Goal: Task Accomplishment & Management: Use online tool/utility

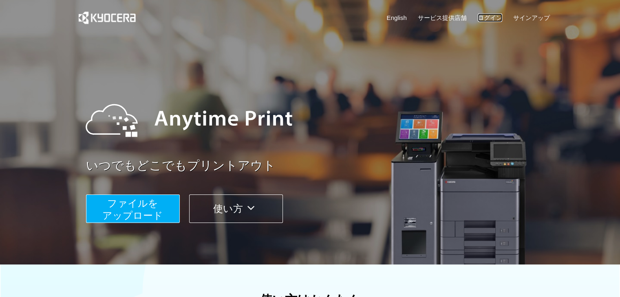
click at [488, 20] on link "ログイン" at bounding box center [489, 17] width 24 height 9
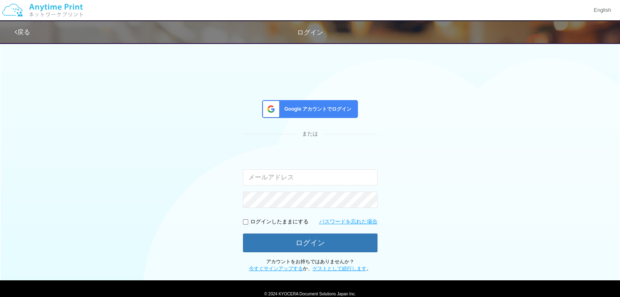
click at [313, 106] on span "Google アカウントでログイン" at bounding box center [316, 109] width 70 height 7
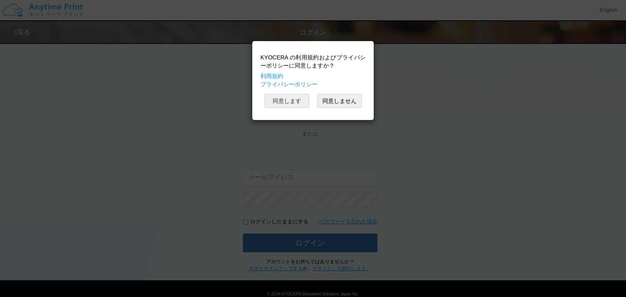
click at [288, 98] on button "同意します" at bounding box center [286, 101] width 45 height 14
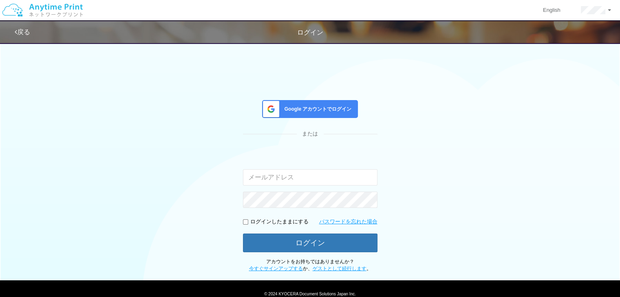
click at [335, 116] on div "Google アカウントでログイン" at bounding box center [310, 109] width 96 height 18
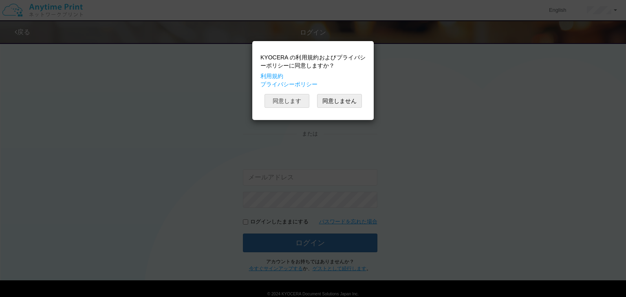
click at [277, 98] on button "同意します" at bounding box center [286, 101] width 45 height 14
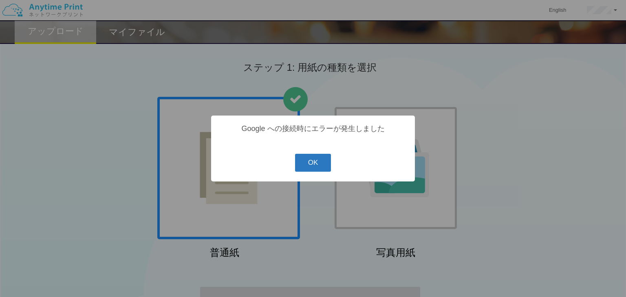
click at [310, 167] on button "OK" at bounding box center [313, 163] width 36 height 18
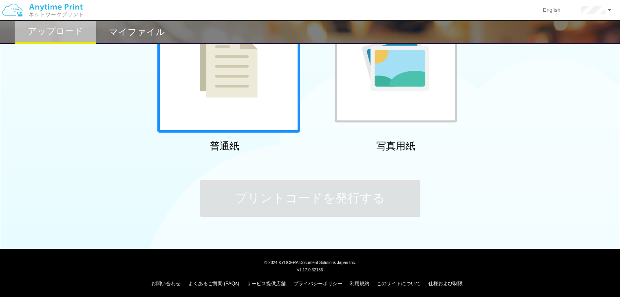
scroll to position [109, 0]
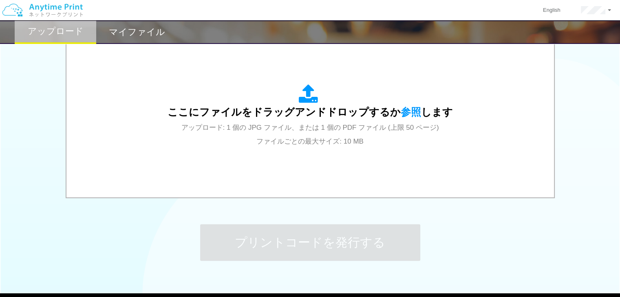
scroll to position [276, 0]
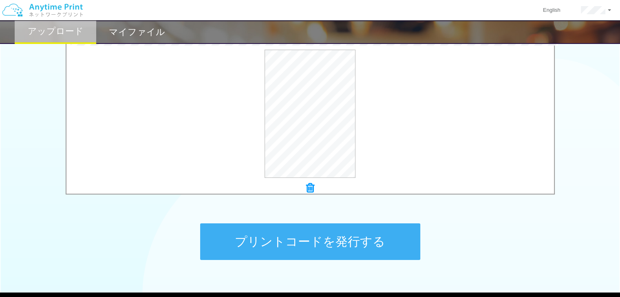
click at [346, 243] on button "プリントコードを発行する" at bounding box center [310, 242] width 220 height 37
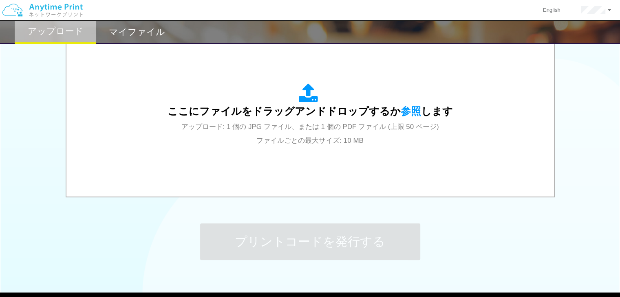
scroll to position [0, 0]
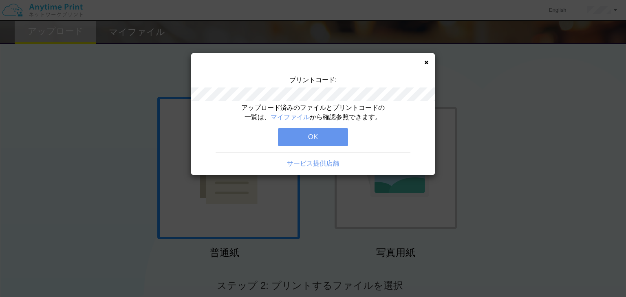
click at [330, 141] on button "OK" at bounding box center [313, 137] width 70 height 18
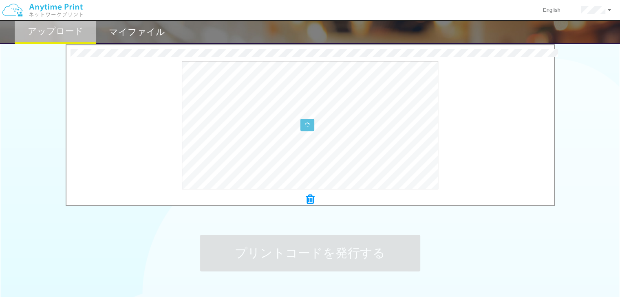
scroll to position [276, 0]
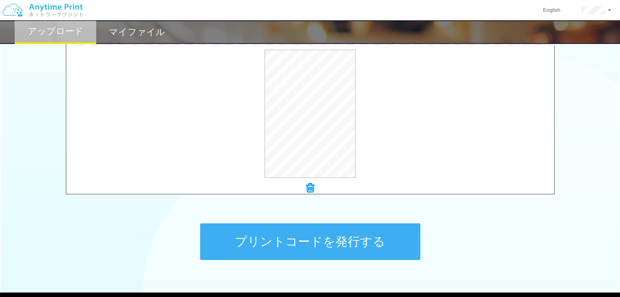
click at [364, 240] on button "プリントコードを発行する" at bounding box center [310, 242] width 220 height 37
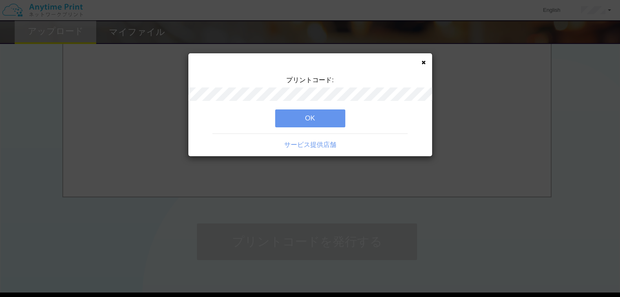
scroll to position [0, 0]
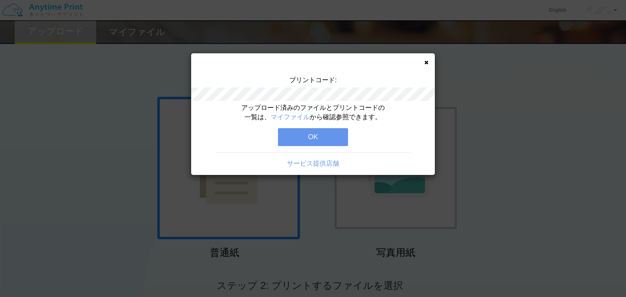
click at [424, 64] on icon at bounding box center [426, 62] width 4 height 5
